Goal: Information Seeking & Learning: Learn about a topic

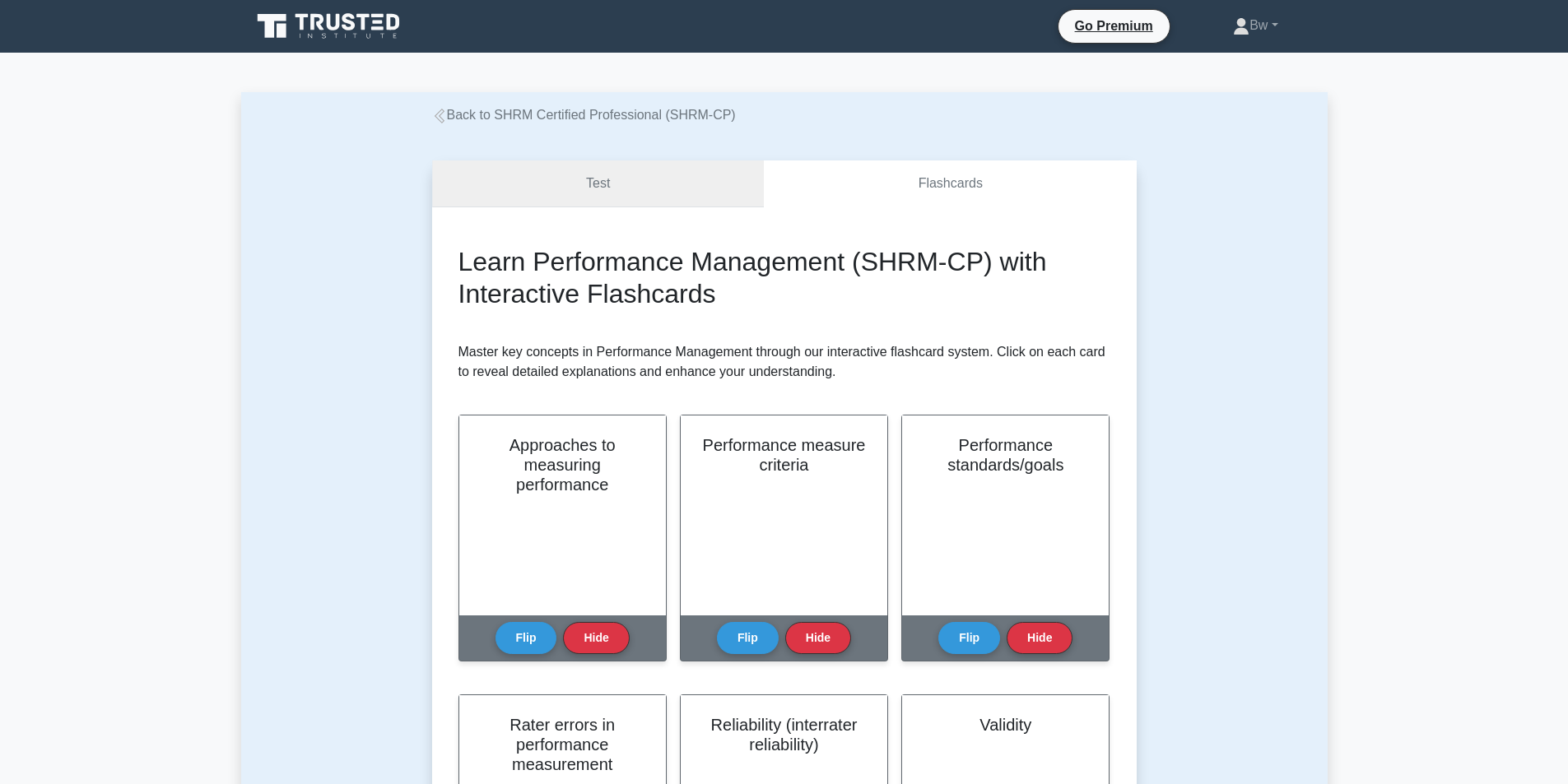
click at [654, 185] on link "Test" at bounding box center [598, 184] width 332 height 47
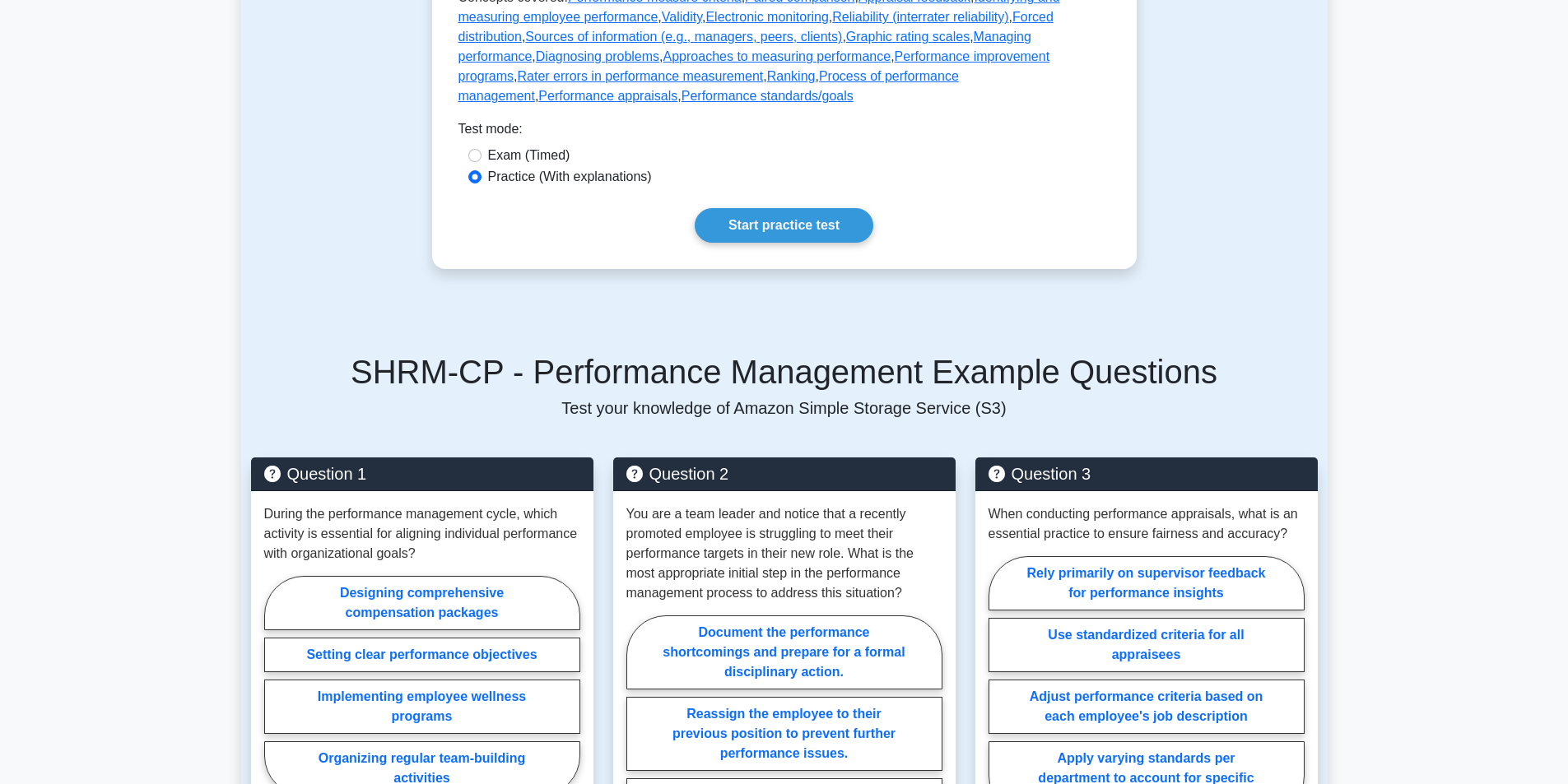
scroll to position [823, 0]
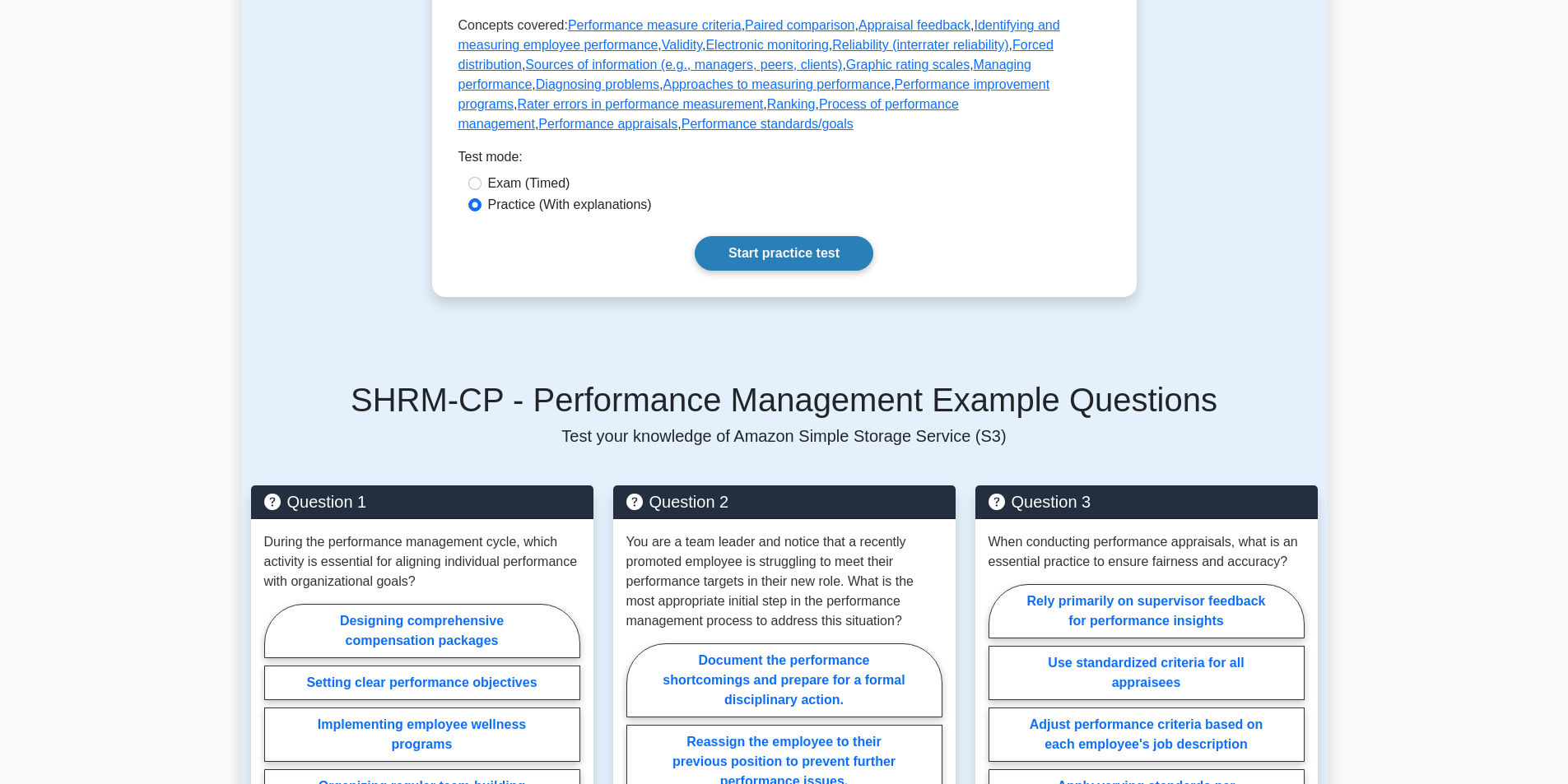
click at [776, 268] on link "Start practice test" at bounding box center [784, 252] width 178 height 34
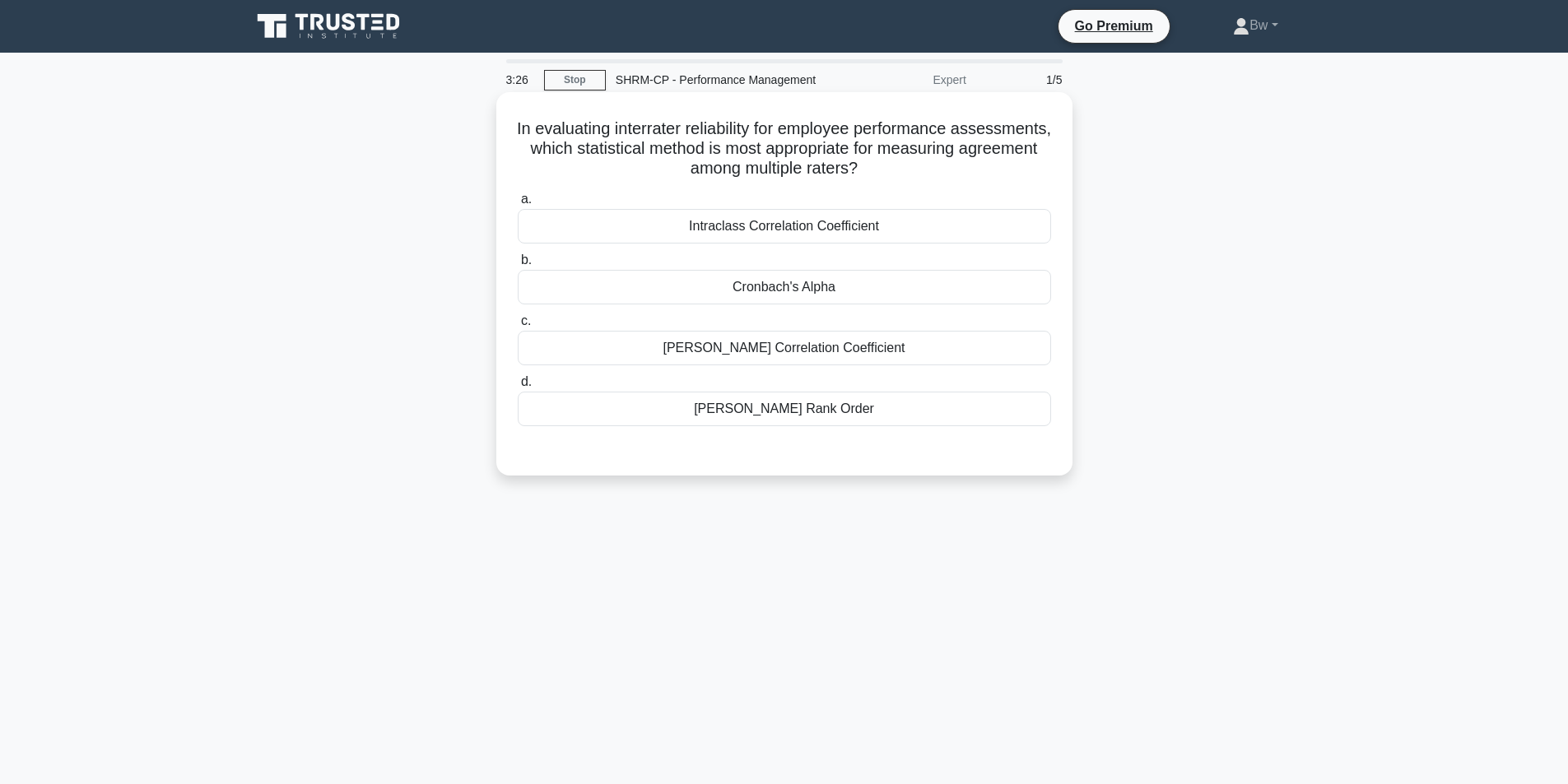
click at [829, 228] on div "Intraclass Correlation Coefficient" at bounding box center [784, 225] width 533 height 34
click at [518, 205] on input "a. Intraclass Correlation Coefficient" at bounding box center [518, 199] width 0 height 11
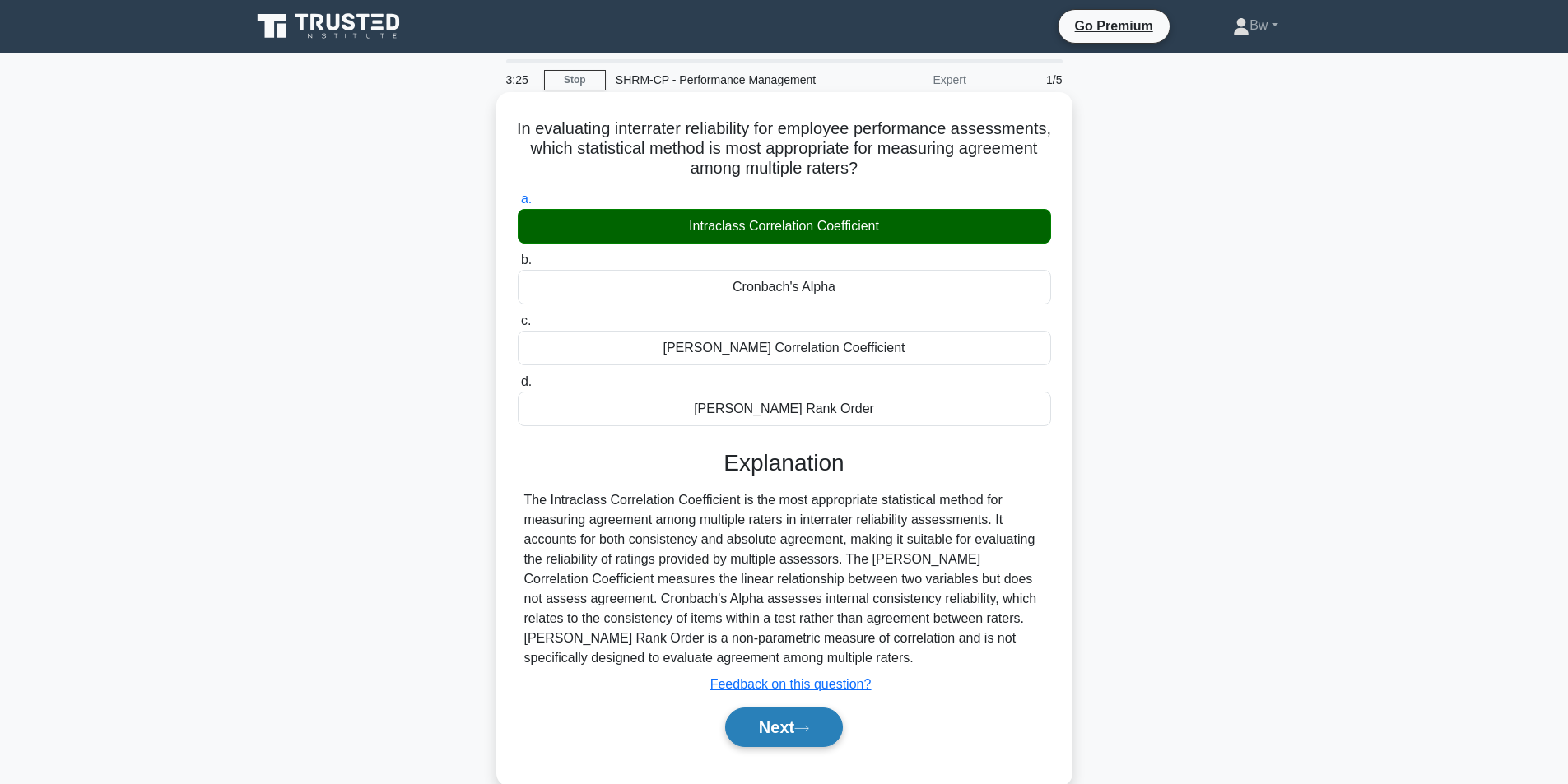
click at [770, 731] on button "Next" at bounding box center [784, 726] width 118 height 40
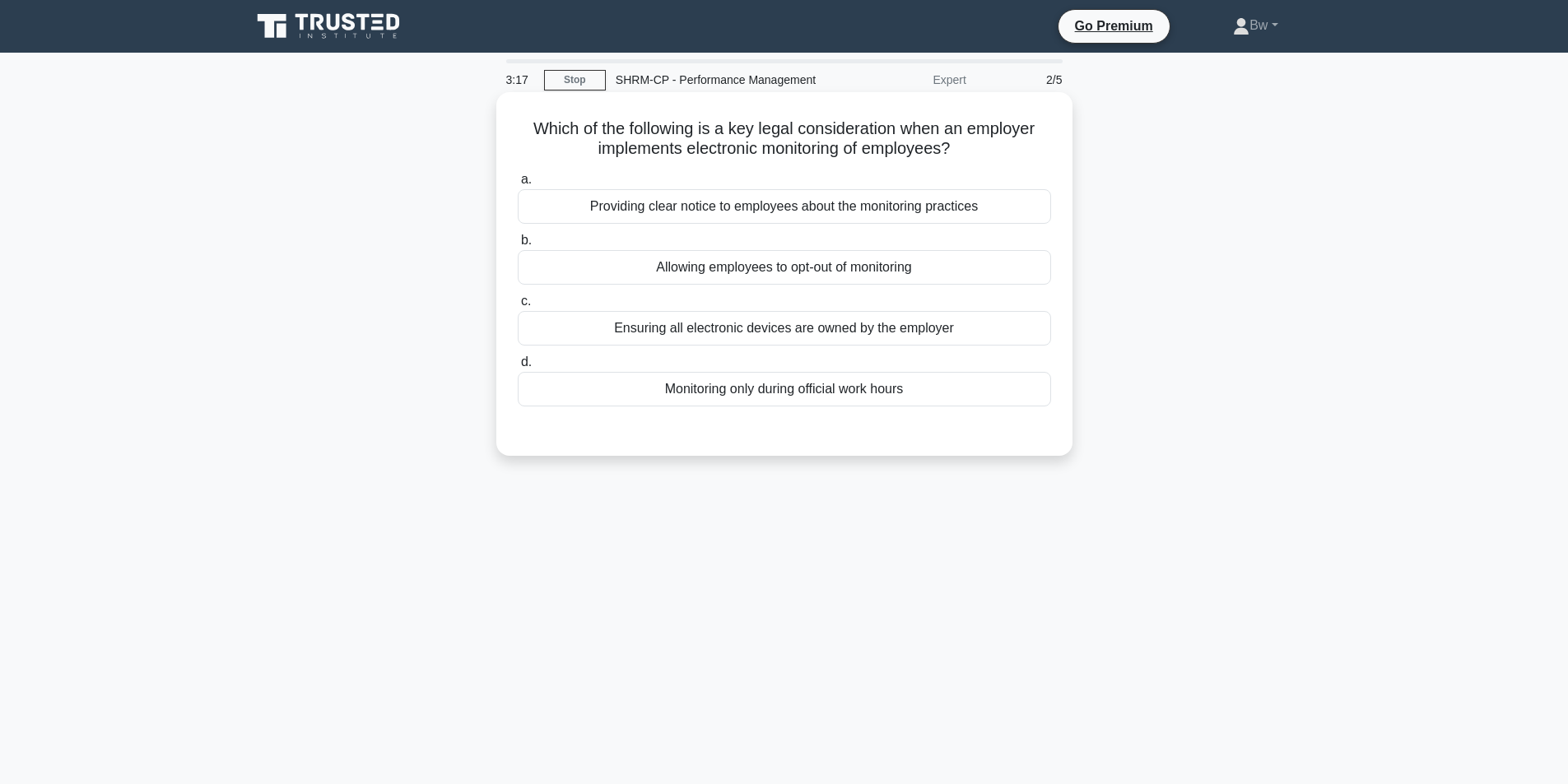
click at [942, 211] on div "Providing clear notice to employees about the monitoring practices" at bounding box center [784, 206] width 533 height 34
click at [881, 208] on div "Providing clear notice to employees about the monitoring practices" at bounding box center [784, 206] width 533 height 34
click at [518, 185] on input "a. Providing clear notice to employees about the monitoring practices" at bounding box center [518, 180] width 0 height 11
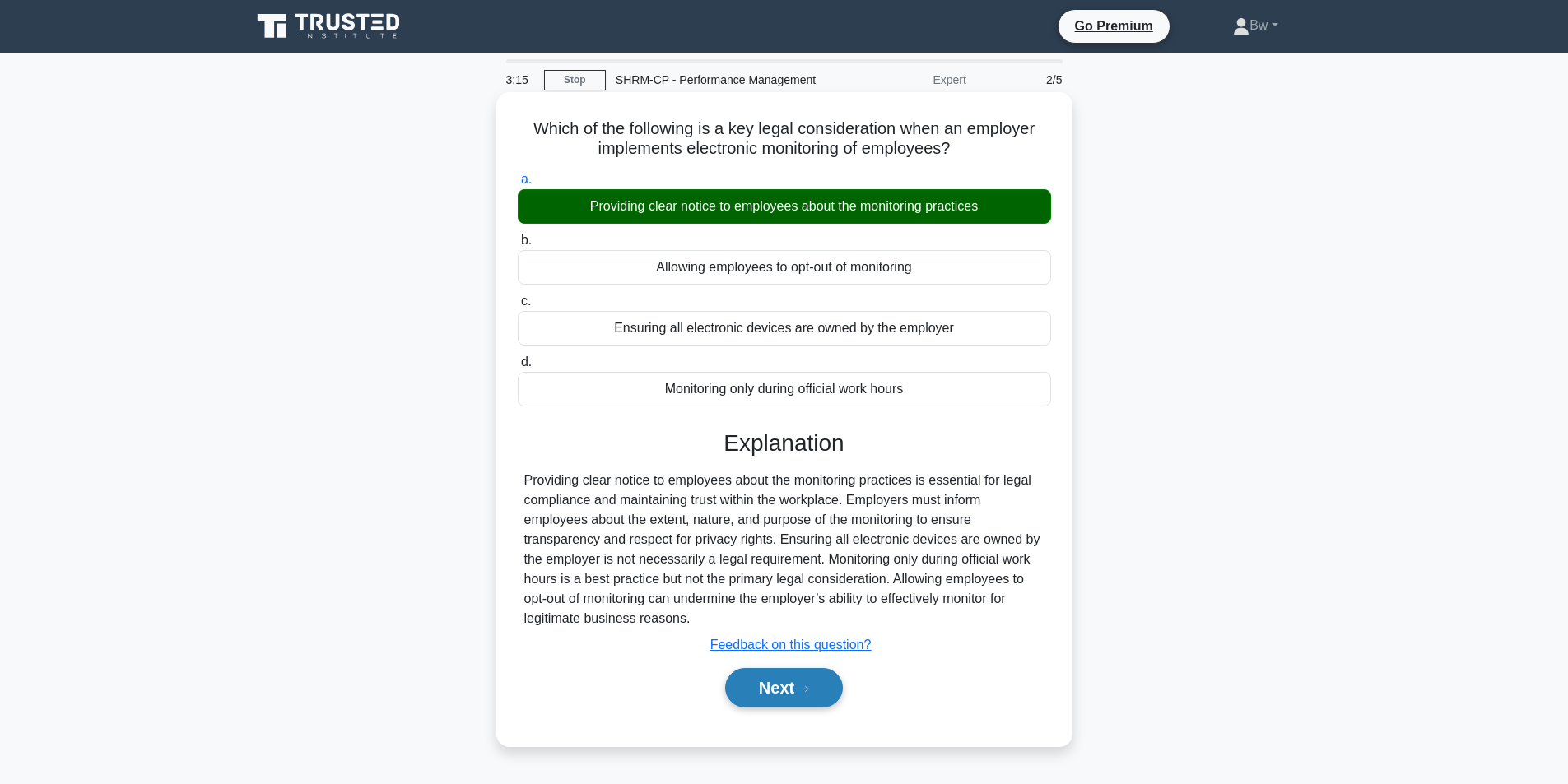
click at [782, 672] on button "Next" at bounding box center [784, 688] width 118 height 40
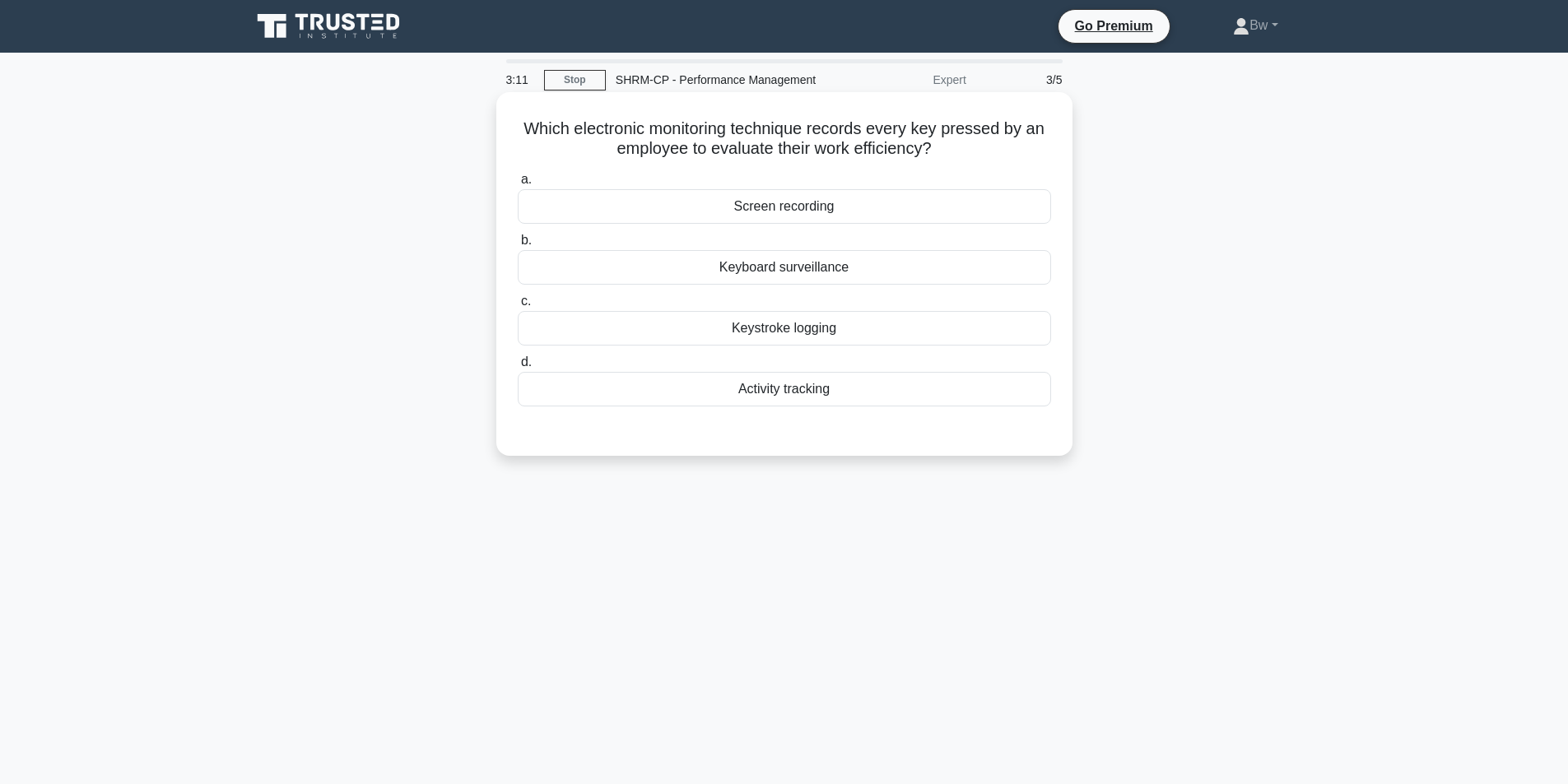
click at [1011, 263] on div "Keyboard surveillance" at bounding box center [784, 267] width 533 height 34
click at [518, 246] on input "b. Keyboard surveillance" at bounding box center [518, 241] width 0 height 11
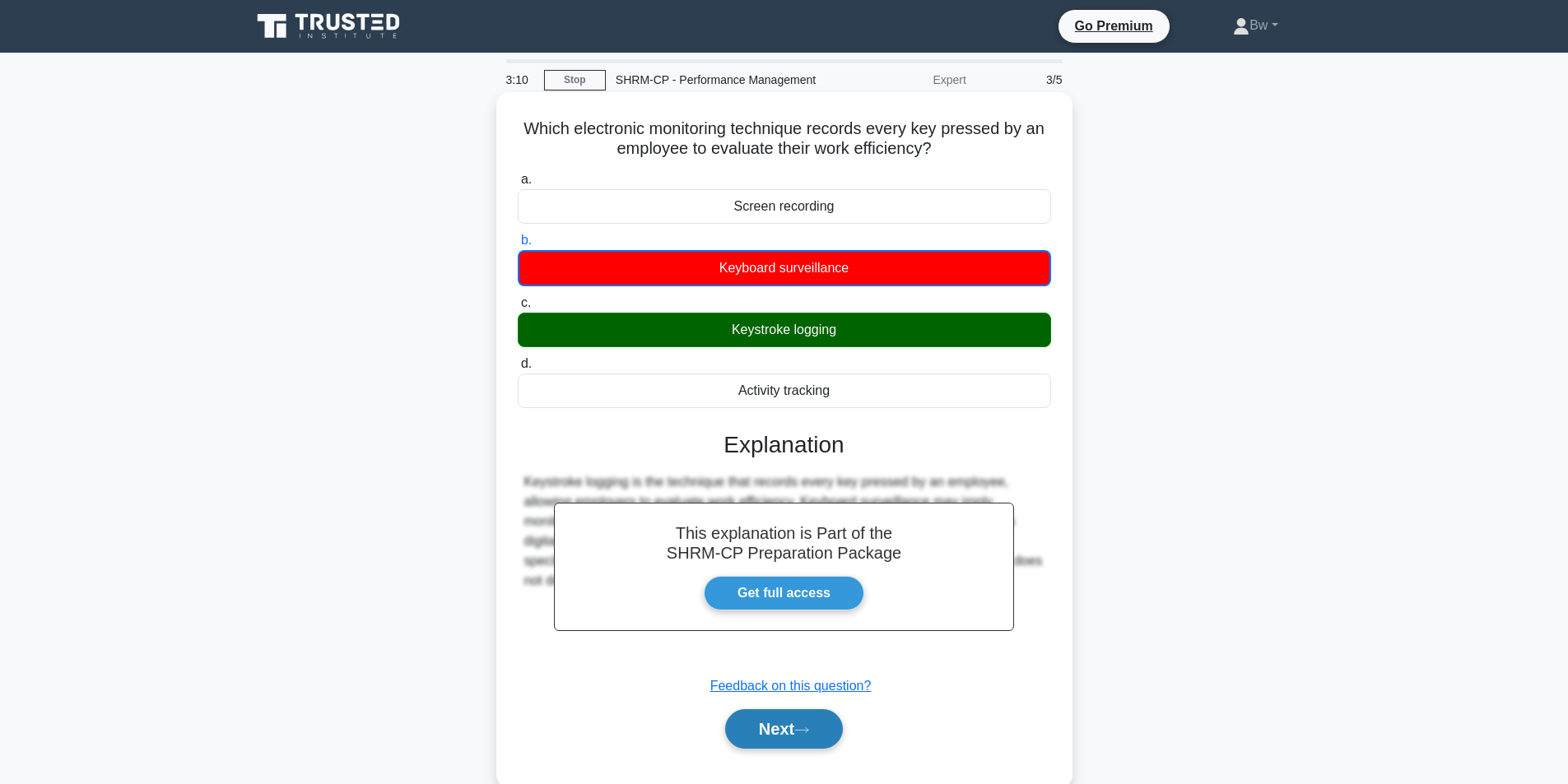
click at [794, 736] on button "Next" at bounding box center [784, 728] width 118 height 40
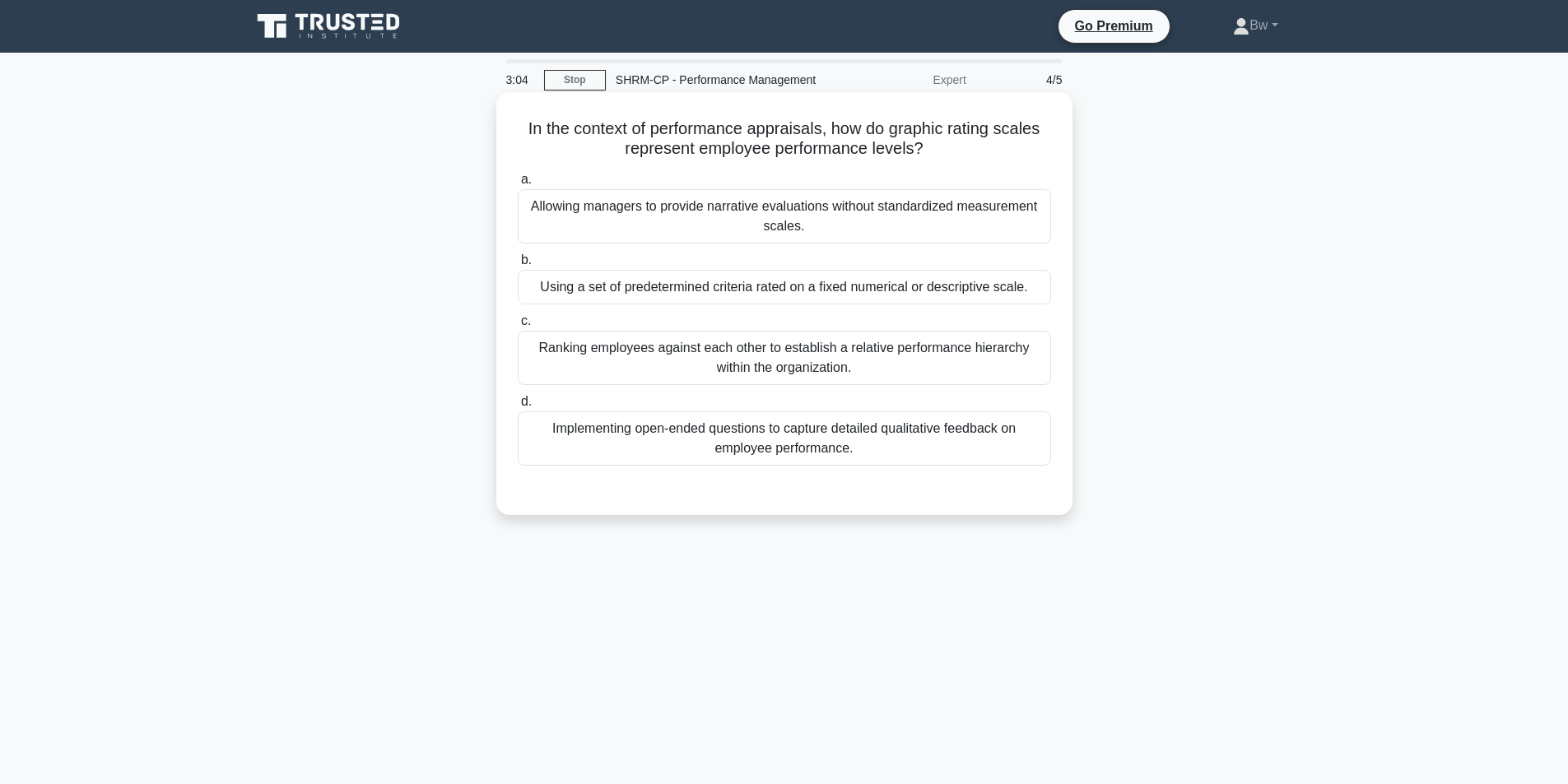
click at [774, 365] on div "Ranking employees against each other to establish a relative performance hierar…" at bounding box center [784, 357] width 533 height 55
click at [518, 327] on input "c. Ranking employees against each other to establish a relative performance hie…" at bounding box center [518, 321] width 0 height 11
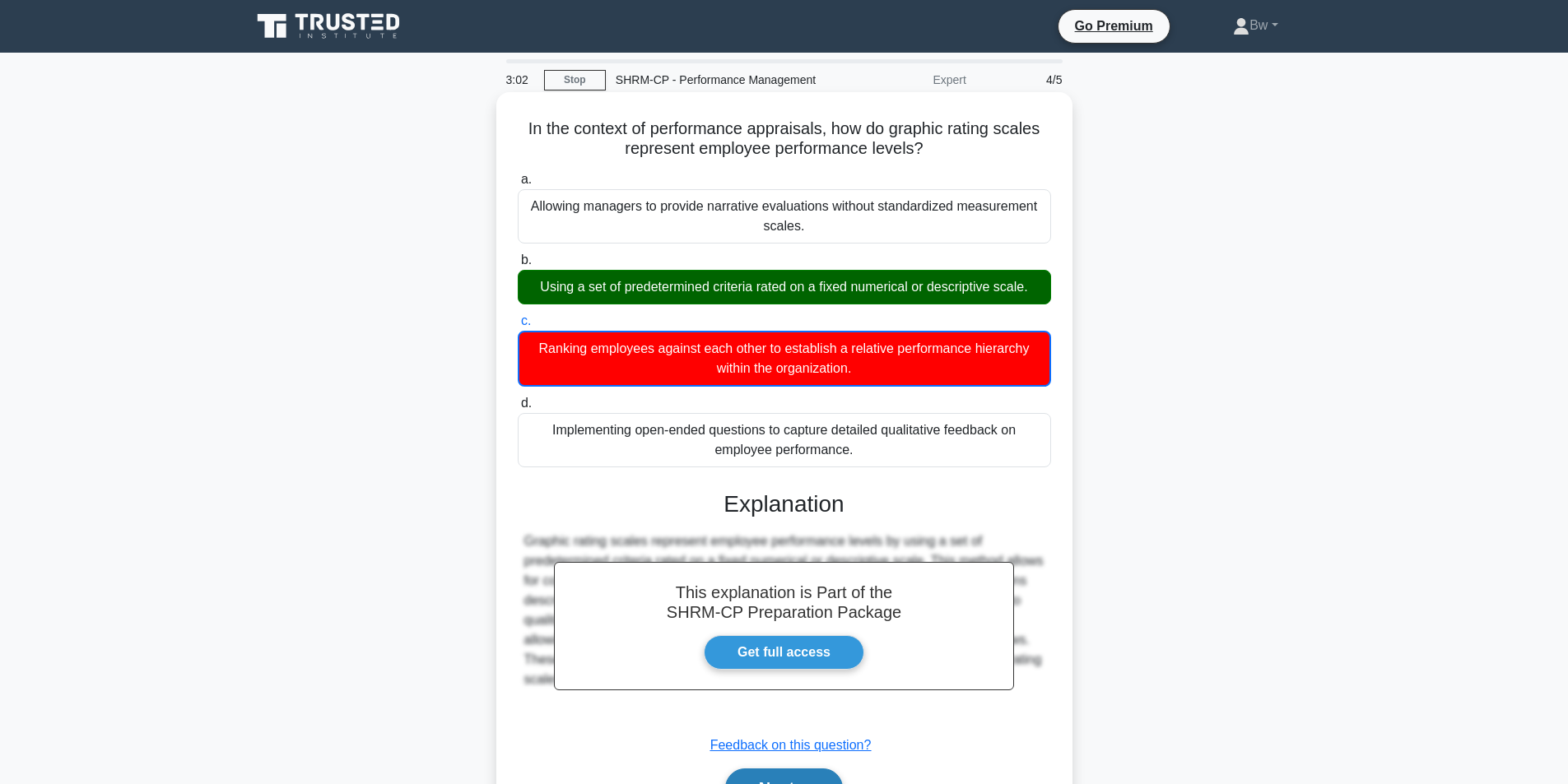
click at [807, 776] on button "Next" at bounding box center [784, 788] width 118 height 40
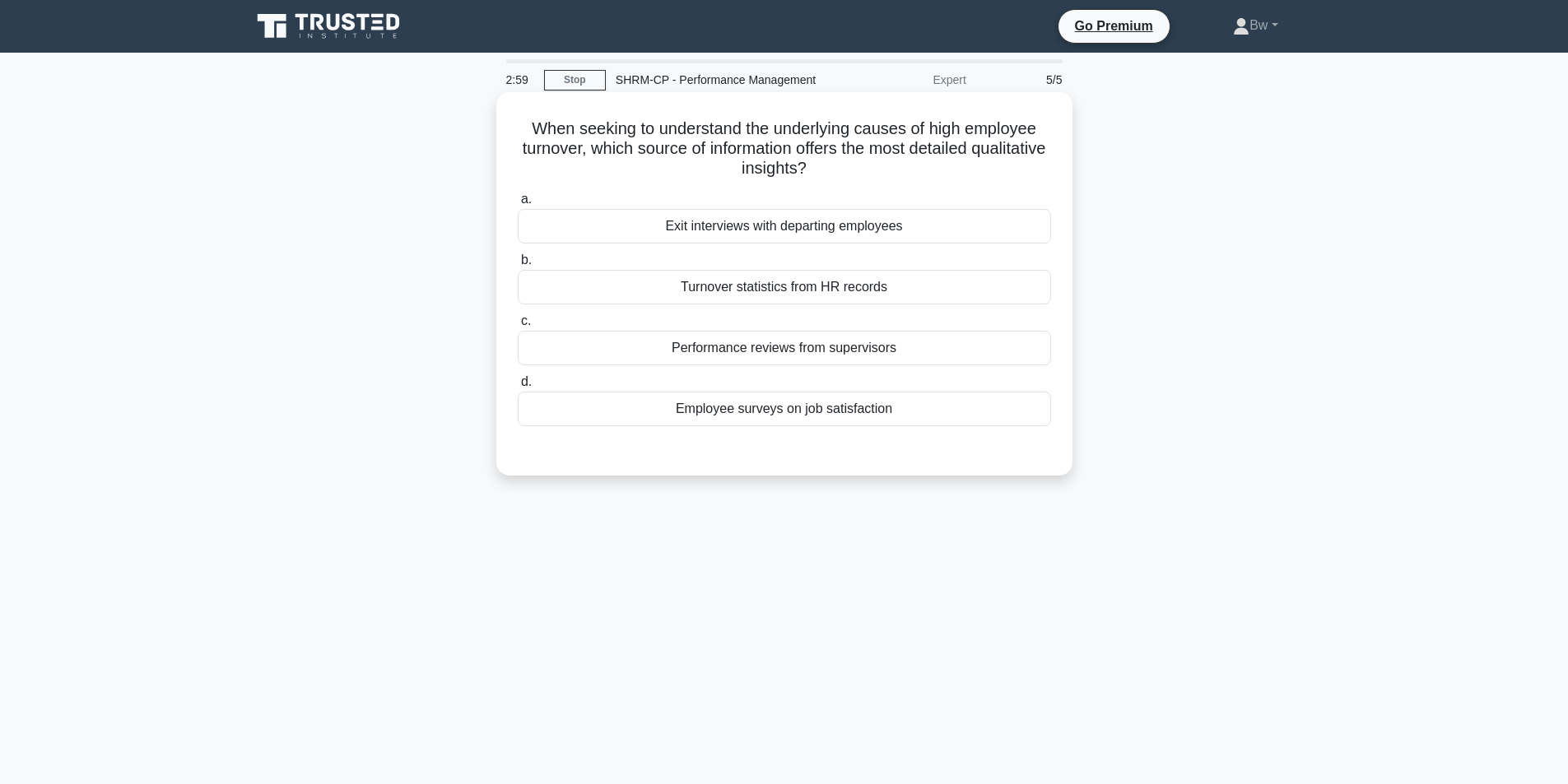
drag, startPoint x: 795, startPoint y: 289, endPoint x: 797, endPoint y: 313, distance: 24.1
click at [795, 289] on div "Turnover statistics from HR records" at bounding box center [784, 287] width 533 height 34
click at [518, 265] on input "b. Turnover statistics from HR records" at bounding box center [518, 261] width 0 height 11
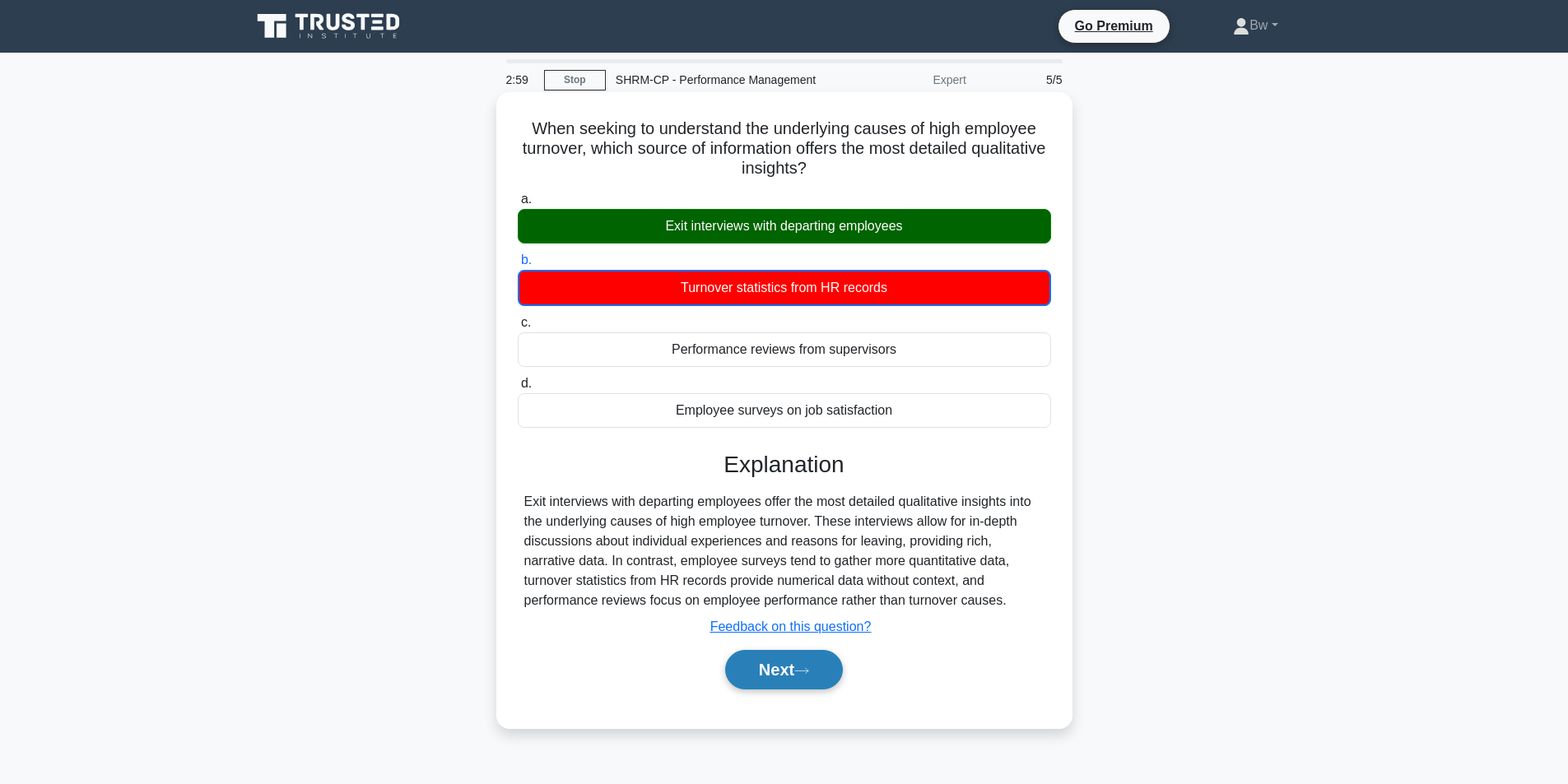
click at [797, 673] on button "Next" at bounding box center [784, 669] width 118 height 40
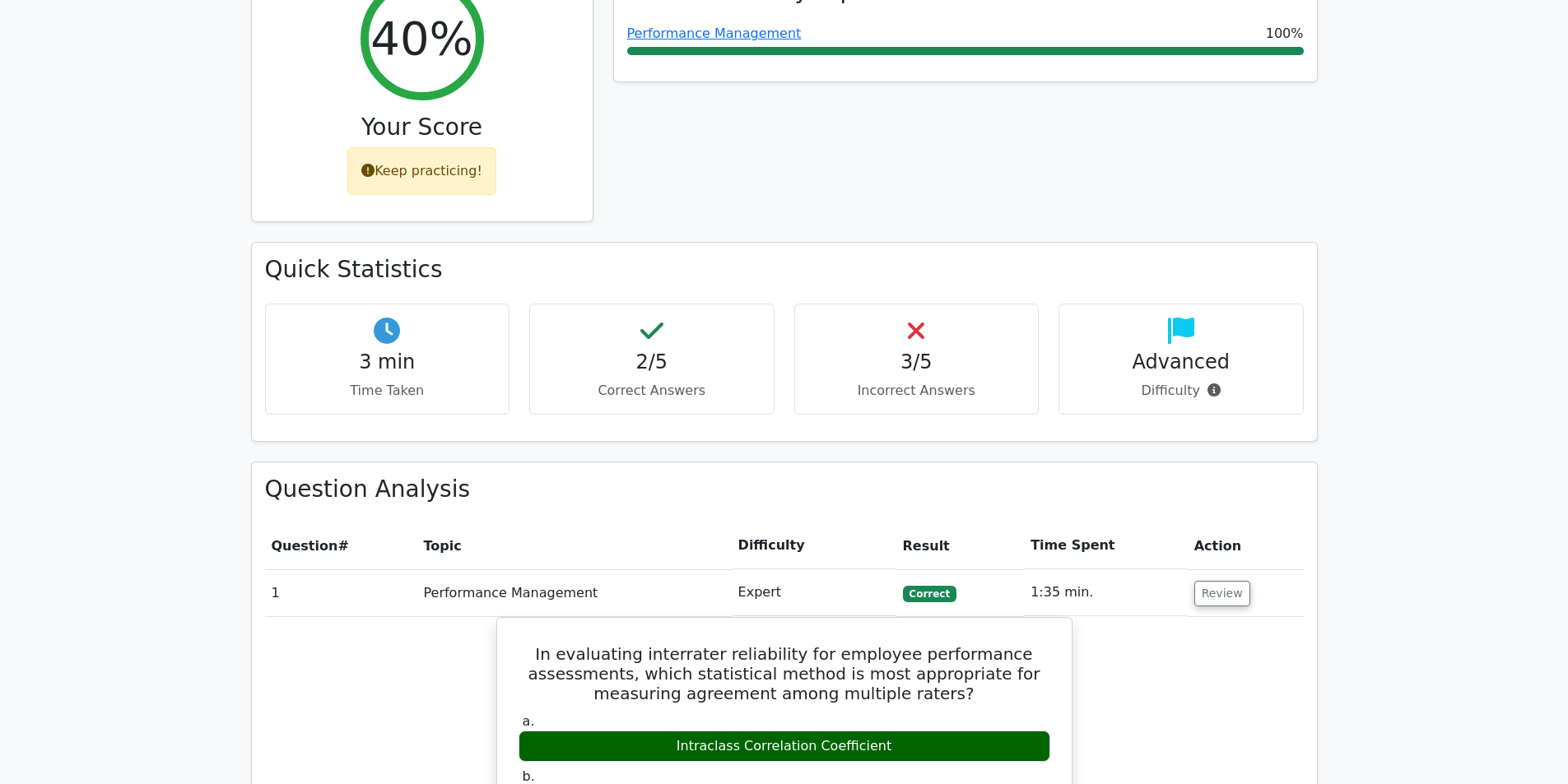
scroll to position [1645, 0]
